Goal: Task Accomplishment & Management: Complete application form

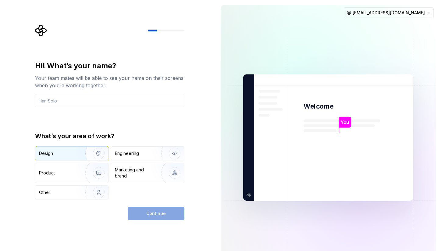
click at [75, 156] on img "button" at bounding box center [94, 153] width 39 height 41
click at [105, 100] on input "text" at bounding box center [109, 100] width 149 height 13
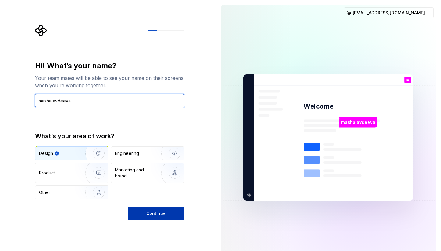
type input "masha avdeeva"
click at [162, 217] on button "Continue" at bounding box center [156, 213] width 57 height 13
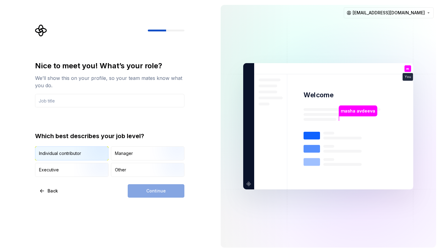
click at [68, 159] on div "Individual contributor" at bounding box center [71, 153] width 73 height 13
click at [179, 186] on div "Continue" at bounding box center [156, 190] width 57 height 13
click at [93, 99] on input "text" at bounding box center [109, 100] width 149 height 13
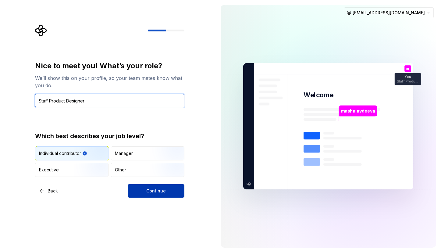
type input "Staff Product Designer"
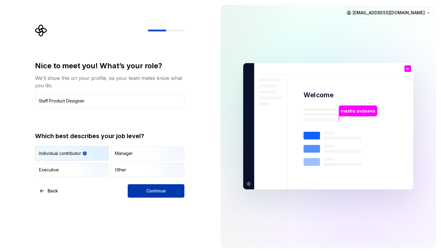
click at [155, 185] on button "Continue" at bounding box center [156, 190] width 57 height 13
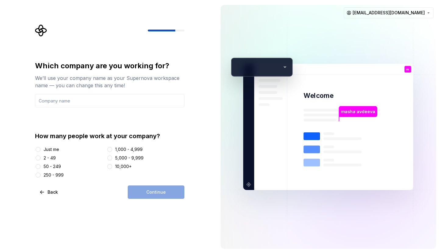
click at [123, 150] on div "1,000 - 4,999" at bounding box center [128, 149] width 27 height 6
click at [112, 150] on button "1,000 - 4,999" at bounding box center [109, 149] width 5 height 5
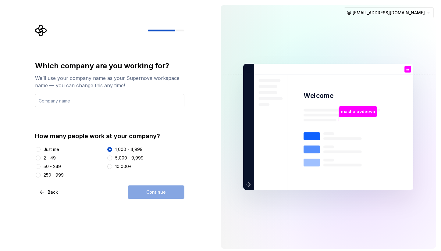
click at [86, 103] on input "text" at bounding box center [109, 100] width 149 height 13
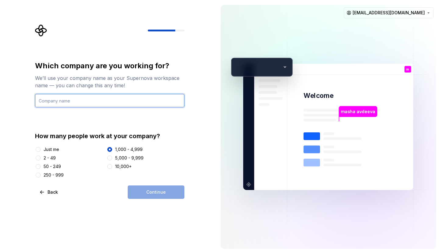
type input "Celonis"
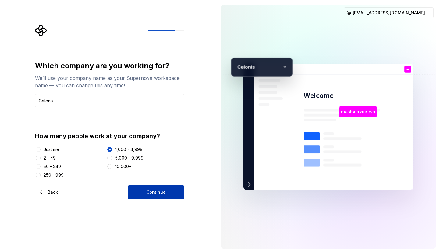
click at [160, 197] on button "Continue" at bounding box center [156, 191] width 57 height 13
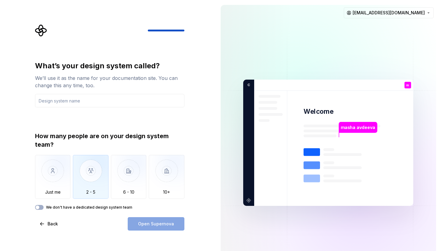
click at [95, 175] on img "button" at bounding box center [91, 175] width 36 height 41
click at [111, 103] on input "text" at bounding box center [109, 100] width 149 height 13
click at [431, 10] on html "What’s your design system called? We’ll use it as the name for your documentati…" at bounding box center [220, 125] width 441 height 251
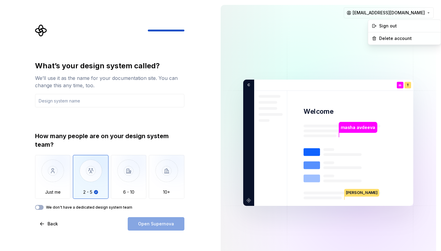
click at [185, 92] on html "What’s your design system called? We’ll use it as the name for your documentati…" at bounding box center [220, 125] width 441 height 251
click at [169, 221] on div "Open Supernova" at bounding box center [156, 223] width 57 height 13
click at [117, 97] on input "text" at bounding box center [109, 100] width 149 height 13
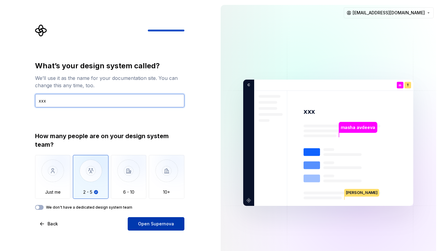
type input "xxx"
click at [140, 224] on span "Open Supernova" at bounding box center [156, 224] width 36 height 6
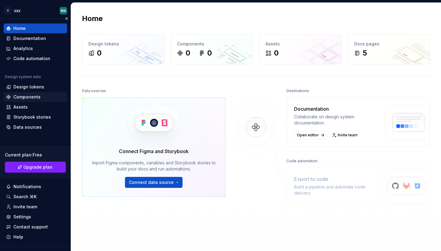
click at [21, 100] on div "Components" at bounding box center [26, 97] width 27 height 6
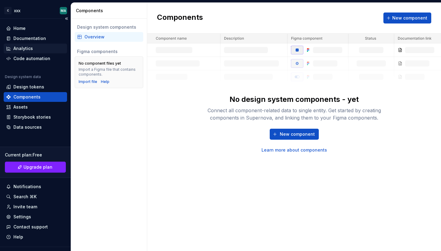
click at [27, 49] on div "Analytics" at bounding box center [23, 48] width 20 height 6
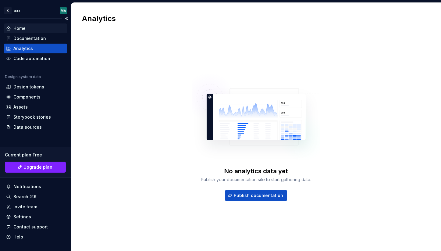
click at [28, 25] on div "Home" at bounding box center [35, 28] width 59 height 6
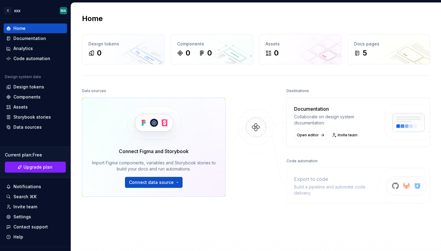
scroll to position [74, 0]
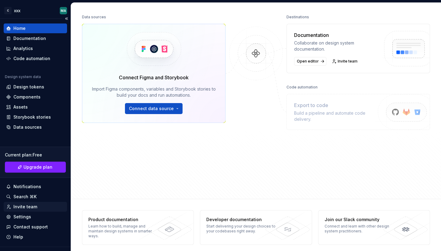
click at [30, 205] on div "Invite team" at bounding box center [25, 207] width 24 height 6
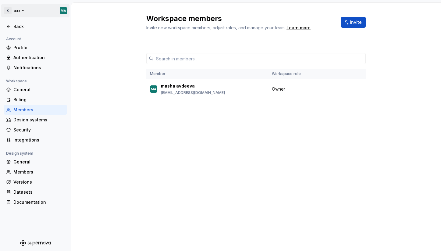
click at [19, 10] on html "C xxx MA Back Account Profile Authentication Notifications Workspace General Bi…" at bounding box center [220, 125] width 441 height 251
click at [71, 8] on html "C xxx MA Back Account Profile Authentication Notifications Workspace General Bi…" at bounding box center [220, 125] width 441 height 251
click at [63, 8] on html "C xxx MA Back Account Profile Authentication Notifications Workspace General Bi…" at bounding box center [220, 125] width 441 height 251
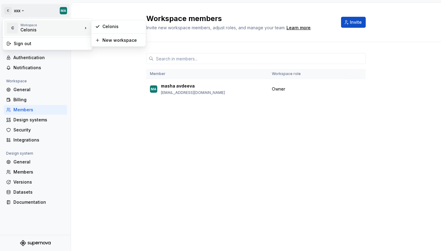
click at [84, 24] on div "C Workspace Celonis" at bounding box center [47, 28] width 87 height 16
click at [117, 164] on html "C xxx MA Back Account Profile Authentication Notifications Workspace General Bi…" at bounding box center [220, 125] width 441 height 251
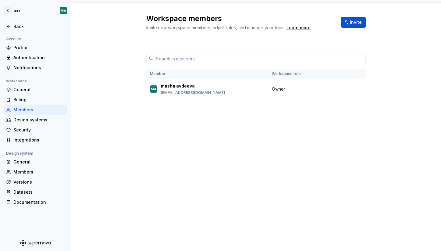
click at [49, 242] on icon "Supernova Logo" at bounding box center [49, 243] width 3 height 3
